Goal: Transaction & Acquisition: Purchase product/service

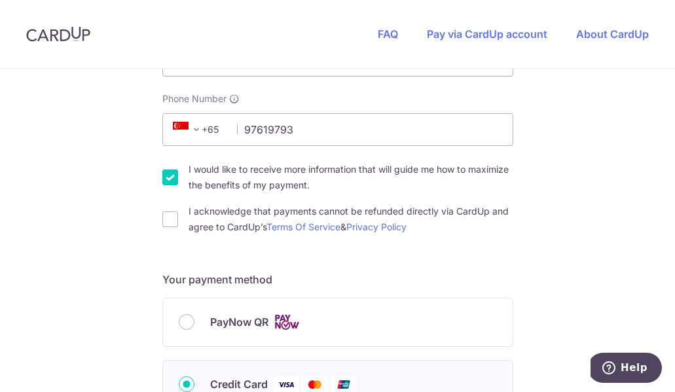
scroll to position [365, 0]
type input "97619793"
click at [164, 176] on input "I would like to receive more information that will guide me how to maximize the…" at bounding box center [170, 178] width 16 height 16
checkbox input "false"
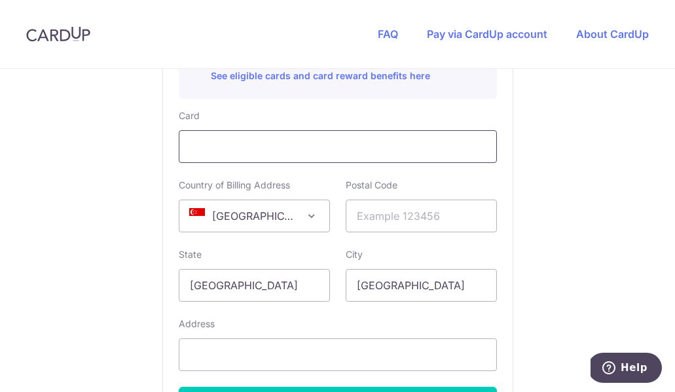
scroll to position [782, 0]
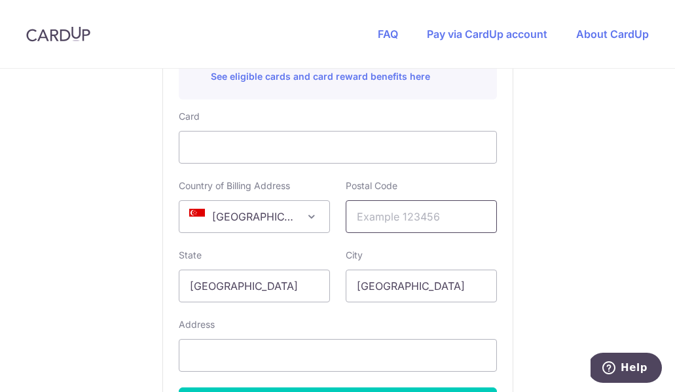
click at [434, 217] on input "text" at bounding box center [421, 216] width 151 height 33
type input "238164"
select select "65"
type input "[STREET_ADDRESS]"
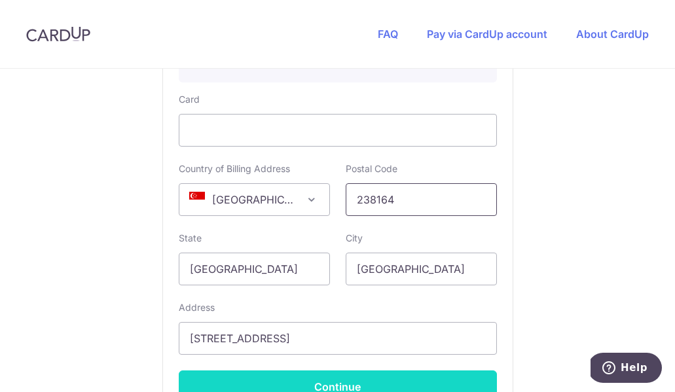
scroll to position [795, 0]
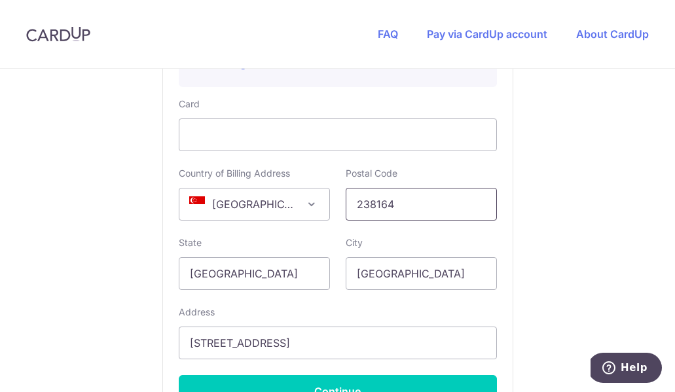
drag, startPoint x: 407, startPoint y: 203, endPoint x: 303, endPoint y: 197, distance: 104.3
click at [303, 197] on div "Country of Billing Address [GEOGRAPHIC_DATA] [GEOGRAPHIC_DATA] [GEOGRAPHIC_DATA…" at bounding box center [338, 194] width 334 height 54
click at [301, 236] on div "State [GEOGRAPHIC_DATA]" at bounding box center [254, 263] width 151 height 54
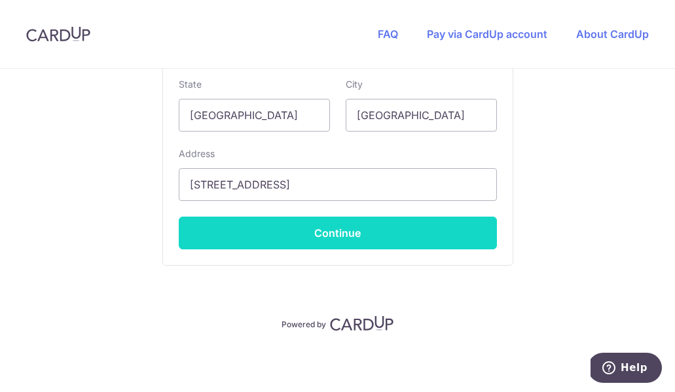
click at [353, 241] on button "Continue" at bounding box center [338, 233] width 318 height 33
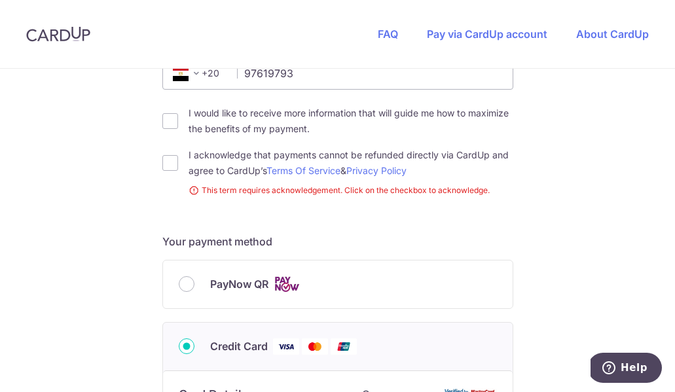
scroll to position [425, 0]
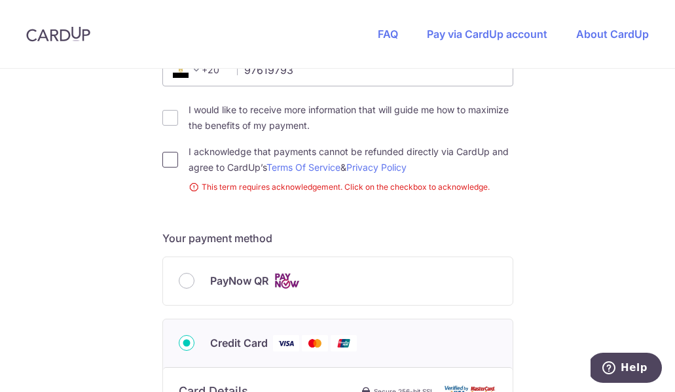
click at [168, 156] on input "I acknowledge that payments cannot be refunded directly via CardUp and agree to…" at bounding box center [170, 160] width 16 height 16
checkbox input "true"
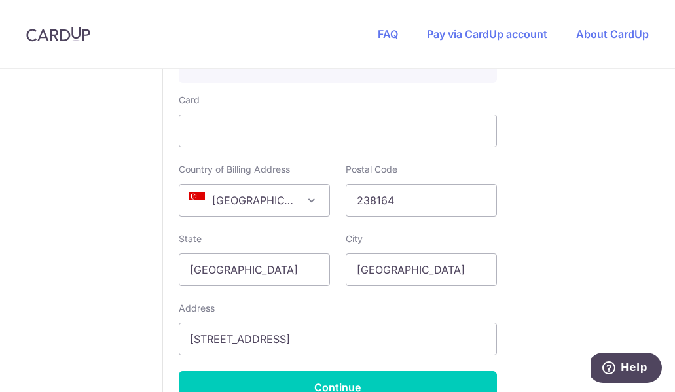
scroll to position [953, 0]
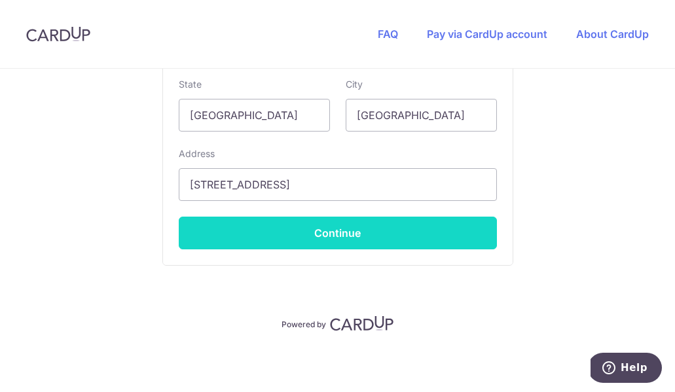
click at [374, 227] on button "Continue" at bounding box center [338, 233] width 318 height 33
type input "**** 3482"
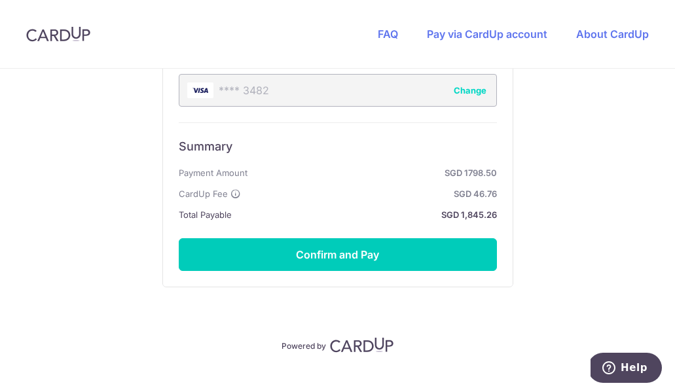
scroll to position [861, 0]
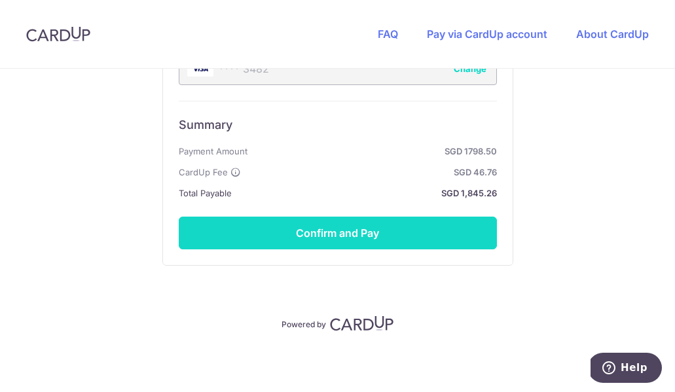
click at [410, 229] on button "Confirm and Pay" at bounding box center [338, 233] width 318 height 33
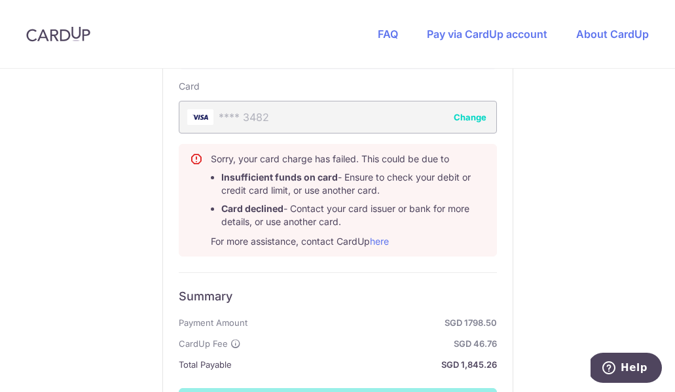
scroll to position [809, 0]
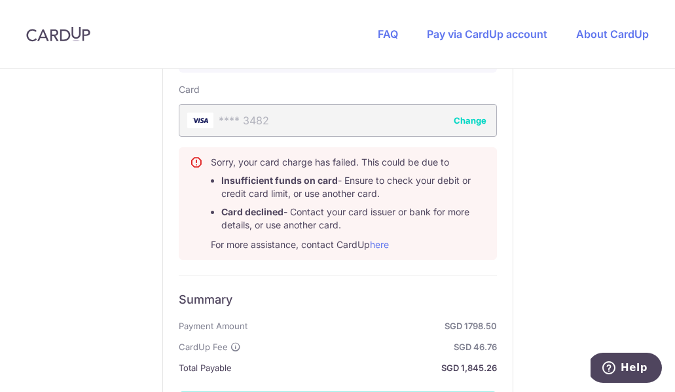
click at [343, 117] on div "**** 3482 Change" at bounding box center [338, 120] width 318 height 33
click at [327, 120] on div "**** 3482 Change" at bounding box center [338, 120] width 318 height 33
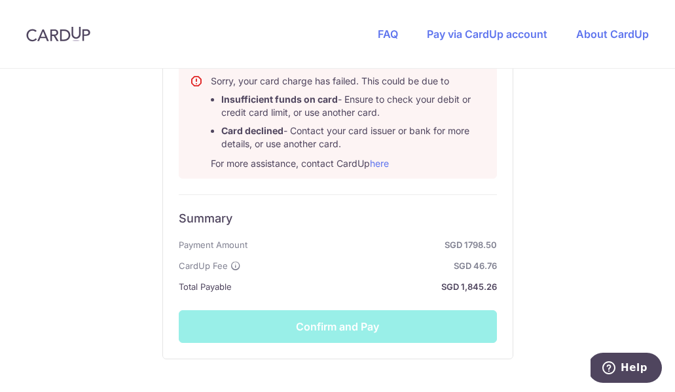
scroll to position [984, 0]
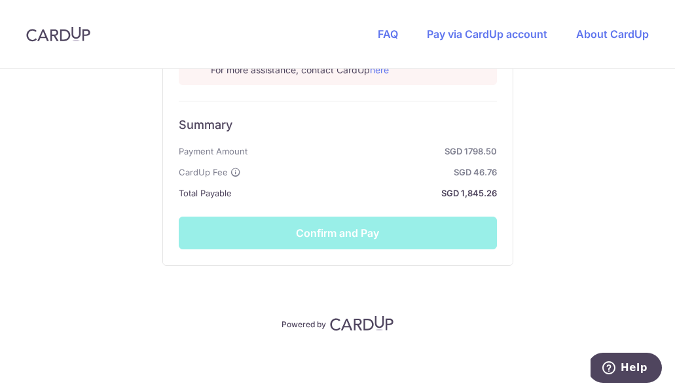
click at [361, 236] on div "Summary Payment Amount SGD 1798.50 CardUp Fee SGD 46.76 Total Payable SGD 1,845…" at bounding box center [338, 175] width 318 height 149
click at [354, 237] on div "Summary Payment Amount SGD 1798.50 CardUp Fee SGD 46.76 Total Payable SGD 1,845…" at bounding box center [338, 175] width 318 height 149
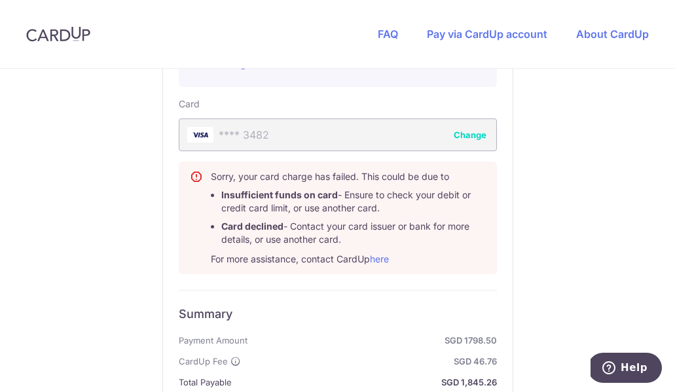
scroll to position [791, 0]
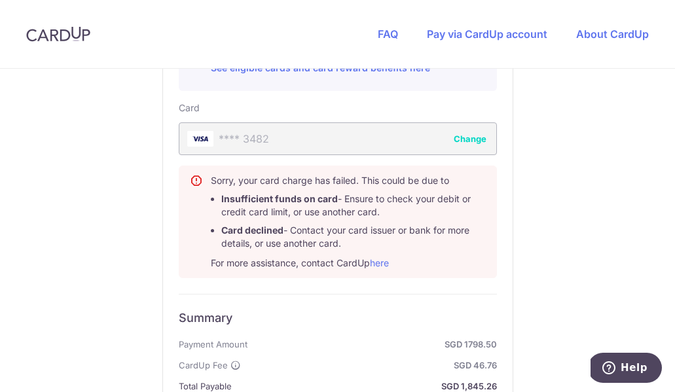
click at [471, 136] on button "Change" at bounding box center [470, 138] width 33 height 13
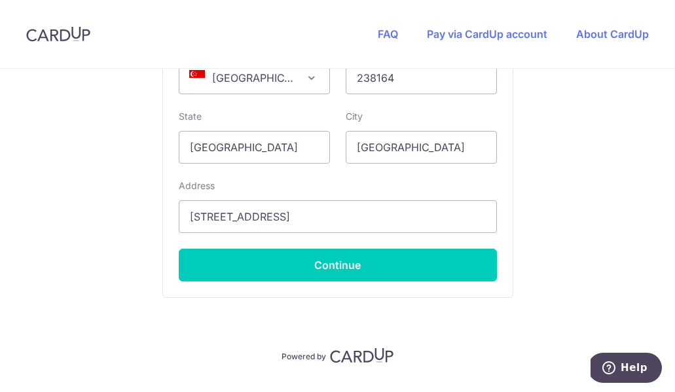
scroll to position [953, 0]
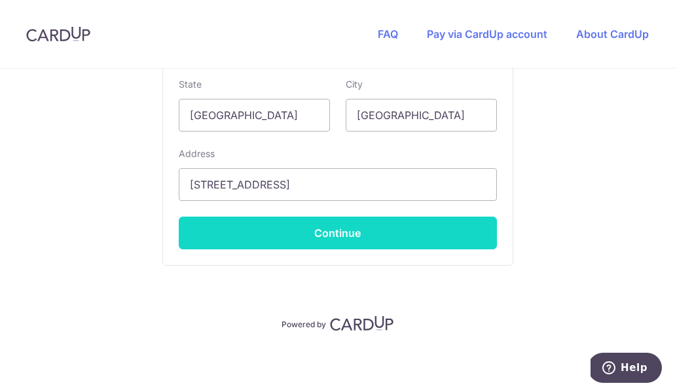
click at [435, 218] on button "Continue" at bounding box center [338, 233] width 318 height 33
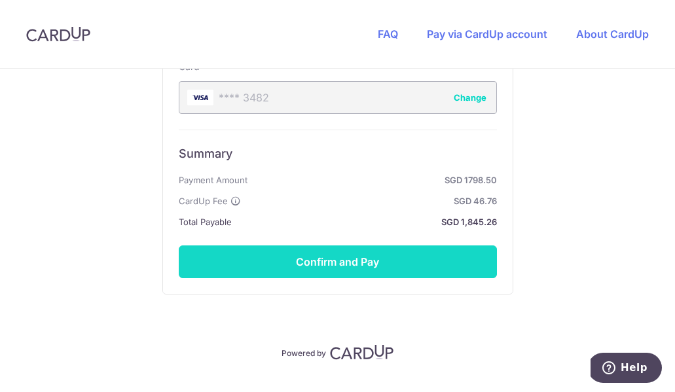
scroll to position [860, 0]
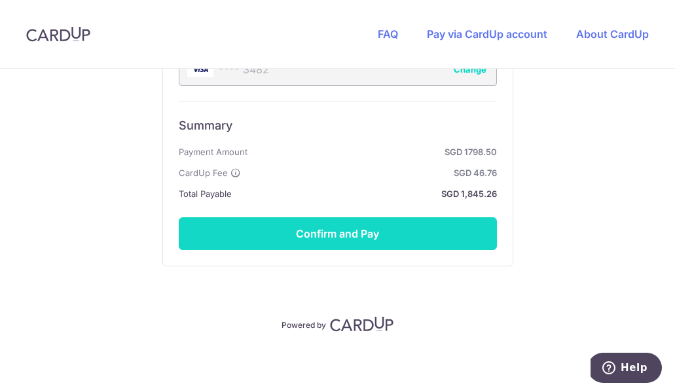
click at [406, 239] on button "Confirm and Pay" at bounding box center [338, 233] width 318 height 33
